Goal: Information Seeking & Learning: Find specific fact

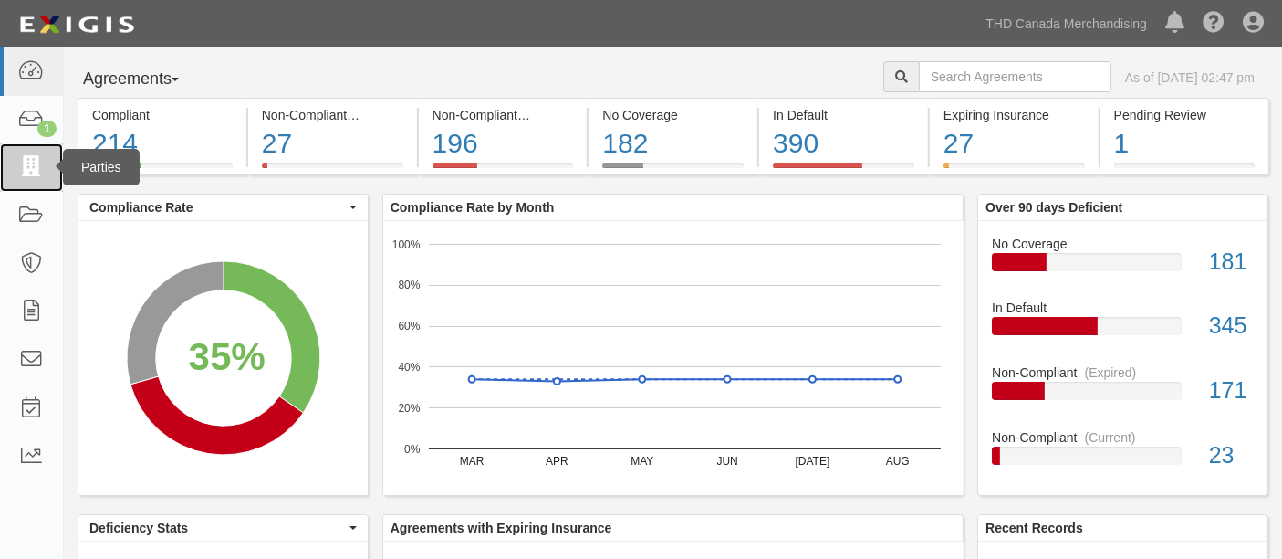
click at [11, 173] on link at bounding box center [31, 167] width 63 height 48
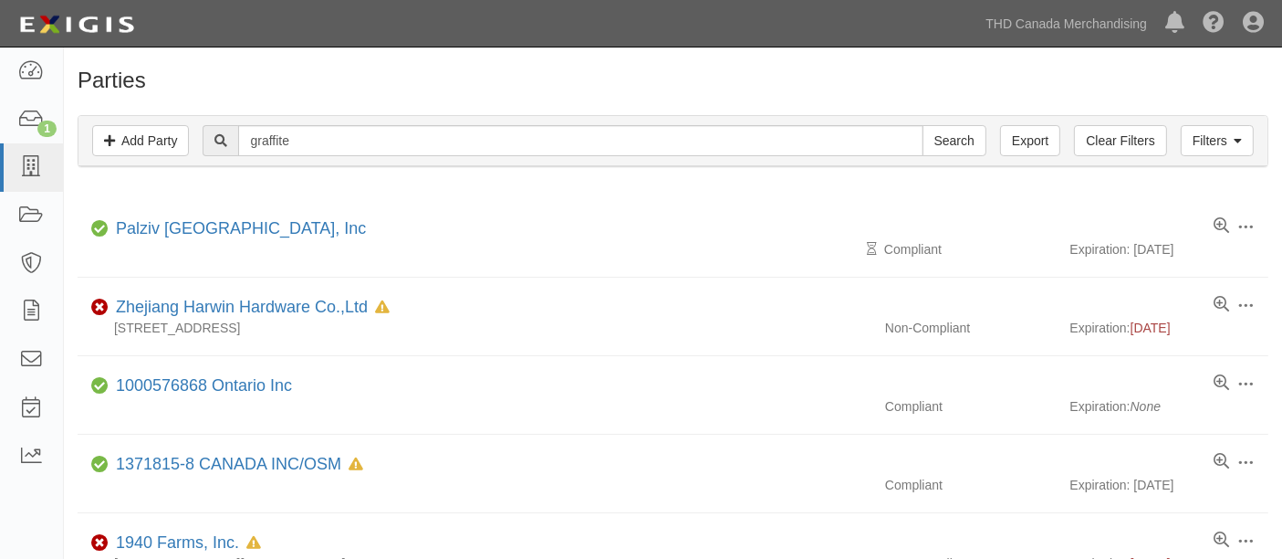
type input "graffite"
click at [923, 125] on input "Search" at bounding box center [955, 140] width 64 height 31
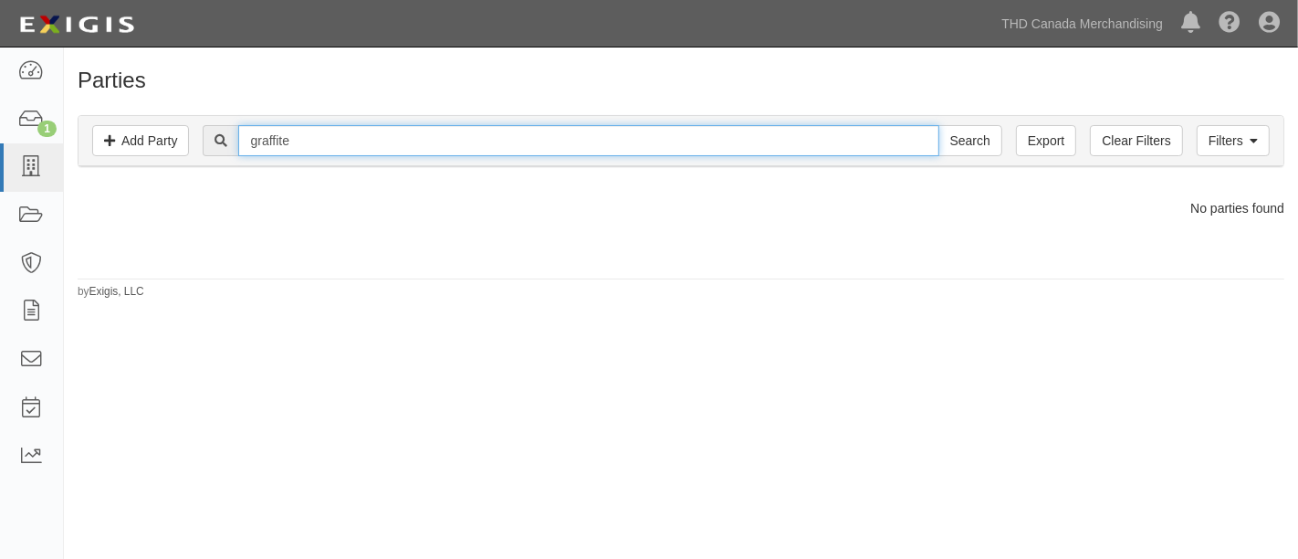
click at [430, 138] on input "graffite" at bounding box center [588, 140] width 700 height 31
click at [430, 139] on input "graffite" at bounding box center [588, 140] width 700 height 31
click at [430, 140] on input "graffite" at bounding box center [588, 140] width 700 height 31
paste input "RE-BLUE TRADING CO.,LIMITED"
type input "RE-BLUE TRADING CO.,LIMITED"
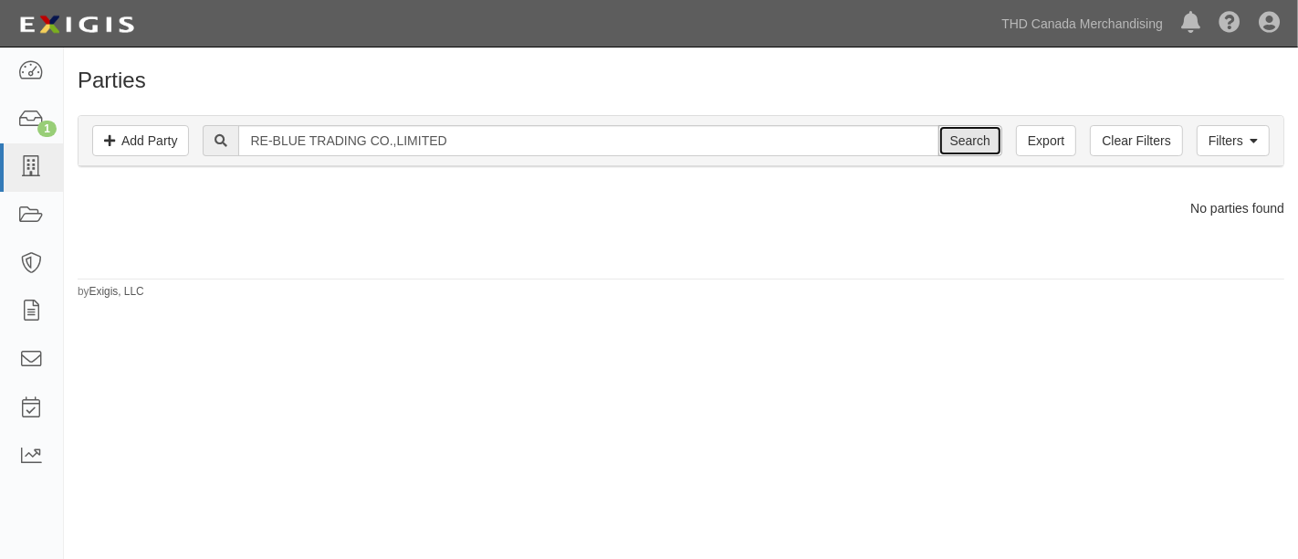
click at [987, 144] on input "Search" at bounding box center [970, 140] width 64 height 31
click at [1032, 327] on div "Parties Add Party Filters Add Party Clear Filters Export RE-BLUE TRADING CO.,LI…" at bounding box center [649, 306] width 1298 height 503
click at [1059, 340] on div "Parties Add Party Filters Add Party Clear Filters Export RE-BLUE TRADING CO.,LI…" at bounding box center [649, 306] width 1298 height 503
